Goal: Find specific page/section: Find specific page/section

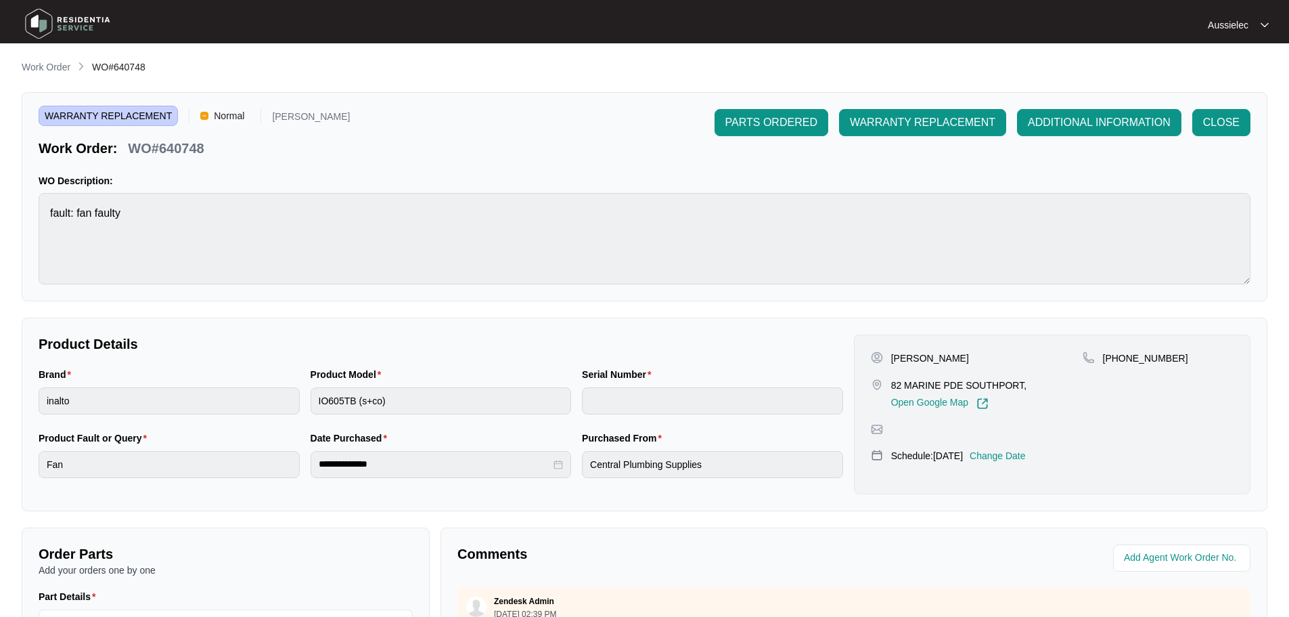
click at [60, 20] on img at bounding box center [67, 23] width 95 height 41
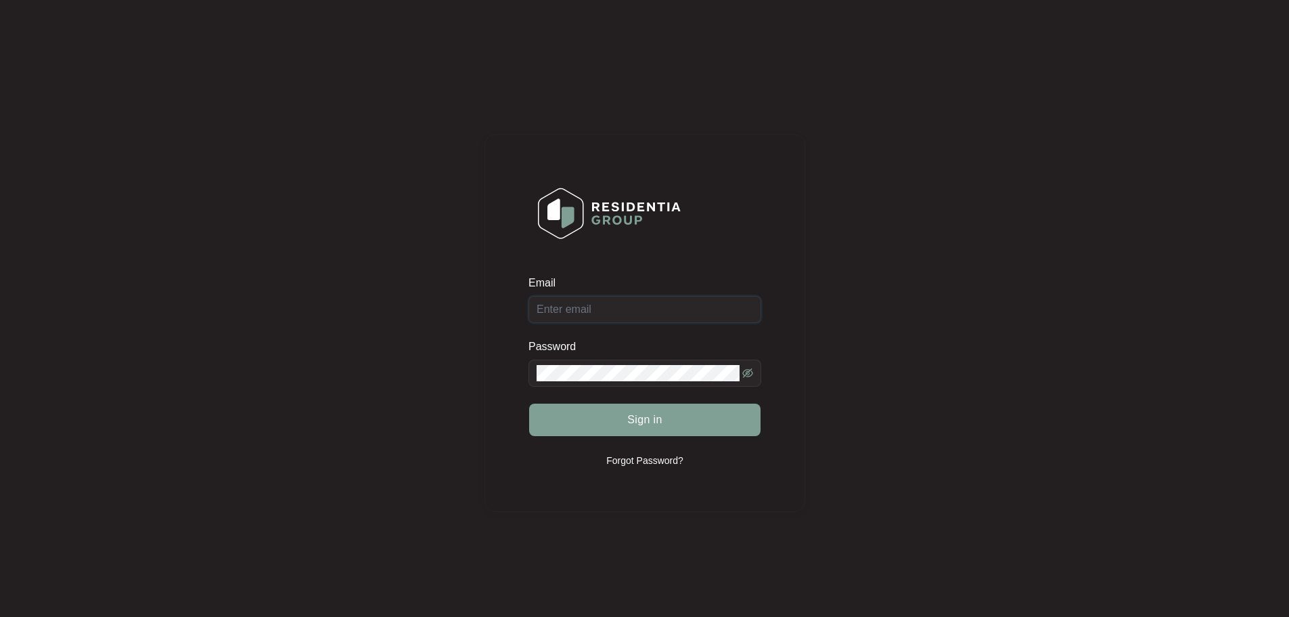
type input "[EMAIL_ADDRESS][DOMAIN_NAME]"
drag, startPoint x: 611, startPoint y: 420, endPoint x: 638, endPoint y: 423, distance: 27.3
click at [612, 420] on button "Sign in" at bounding box center [644, 419] width 231 height 32
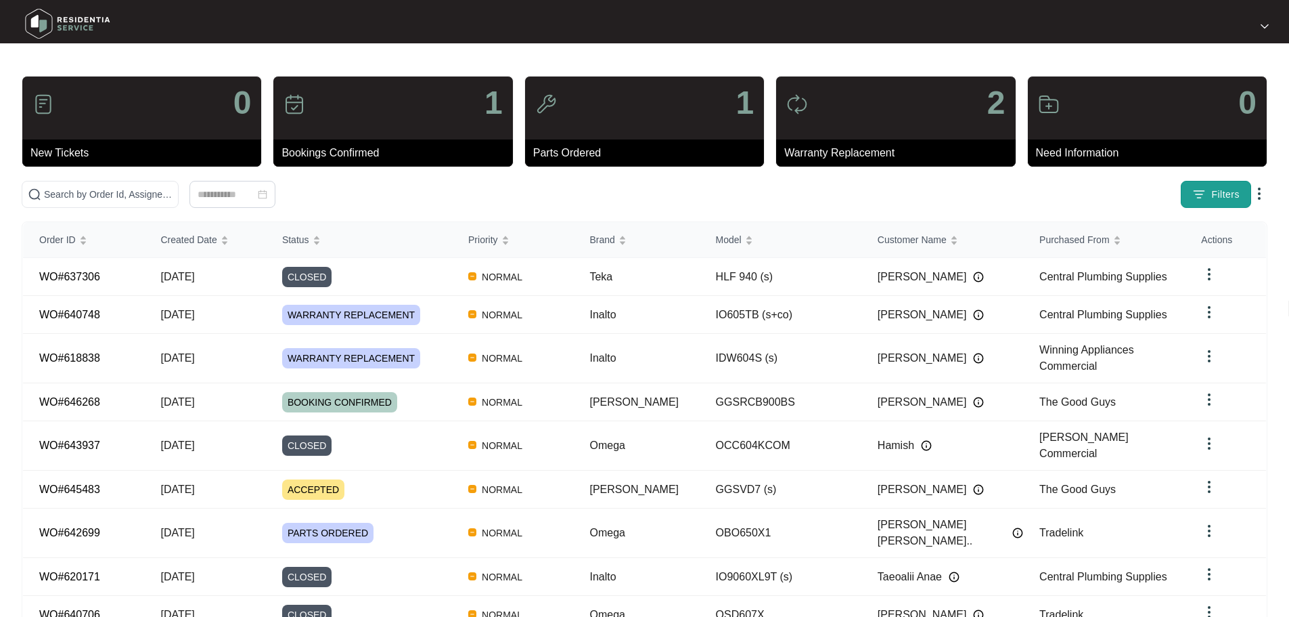
click at [1222, 189] on span "Filters" at bounding box center [1226, 194] width 28 height 14
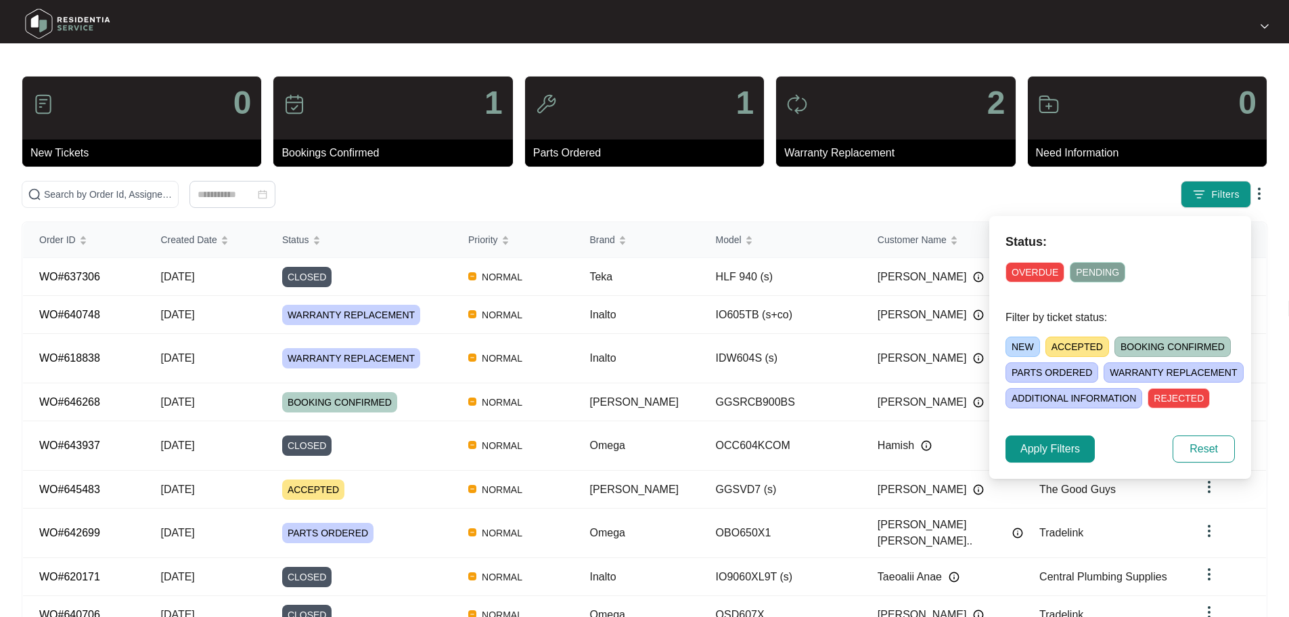
click at [1040, 271] on span "OVERDUE" at bounding box center [1035, 272] width 59 height 20
click at [1105, 274] on span "PENDING" at bounding box center [1101, 272] width 56 height 20
click at [1021, 343] on span "NEW" at bounding box center [1023, 346] width 35 height 20
click at [1089, 347] on span "ACCEPTED" at bounding box center [1080, 346] width 64 height 20
click at [1164, 345] on span "BOOKING CONFIRMED" at bounding box center [1178, 346] width 116 height 20
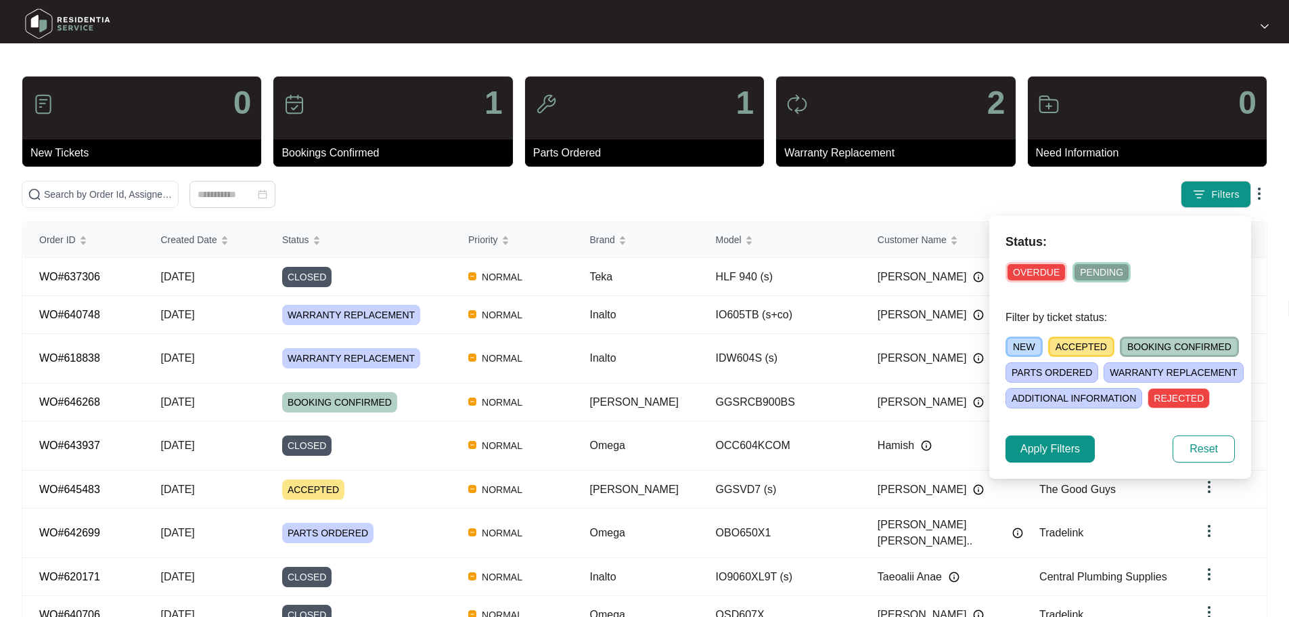
click at [1052, 369] on span "PARTS ORDERED" at bounding box center [1052, 372] width 93 height 20
click at [1140, 376] on span "WARRANTY REPLACEMENT" at bounding box center [1176, 372] width 139 height 20
click at [1098, 397] on span "ADDITIONAL INFORMATION" at bounding box center [1074, 398] width 137 height 20
click at [1060, 449] on span "Apply Filters" at bounding box center [1051, 449] width 60 height 16
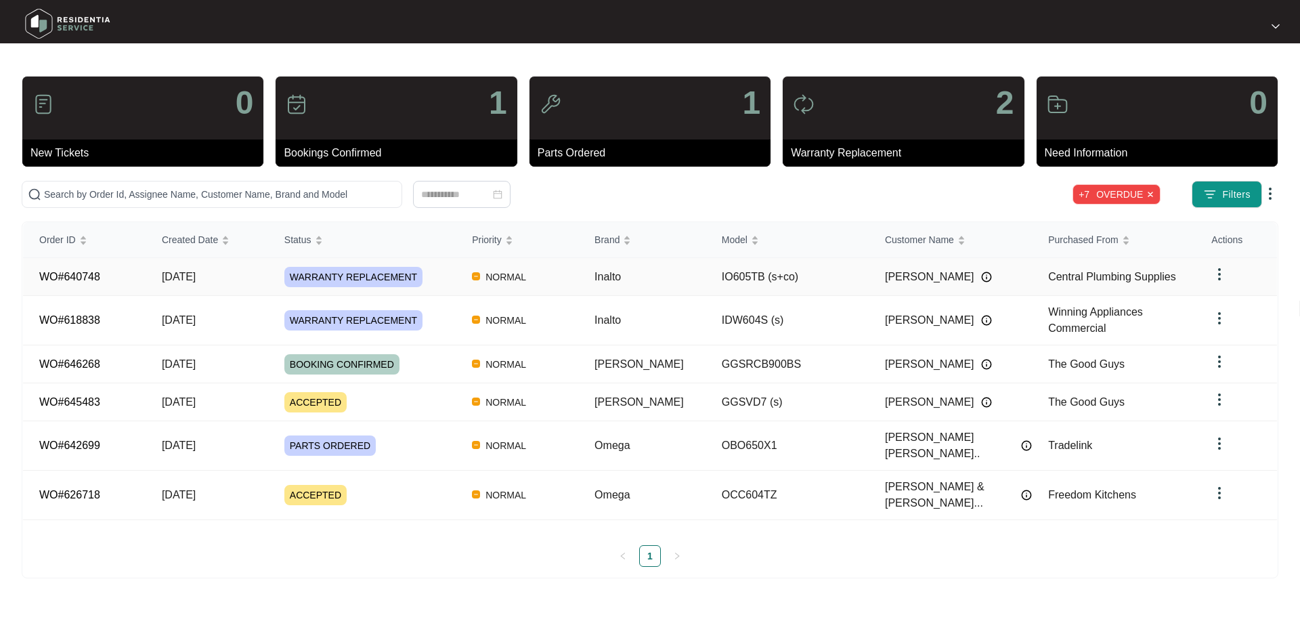
click at [77, 280] on link "WO#640748" at bounding box center [69, 277] width 61 height 12
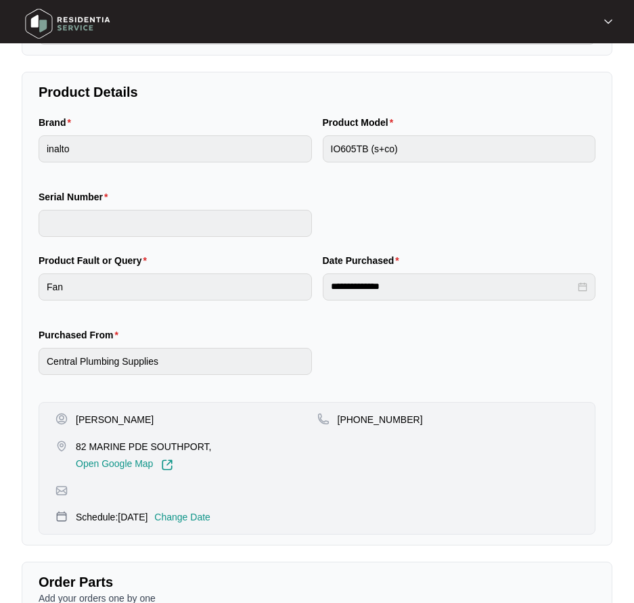
scroll to position [271, 0]
